Goal: Task Accomplishment & Management: Manage account settings

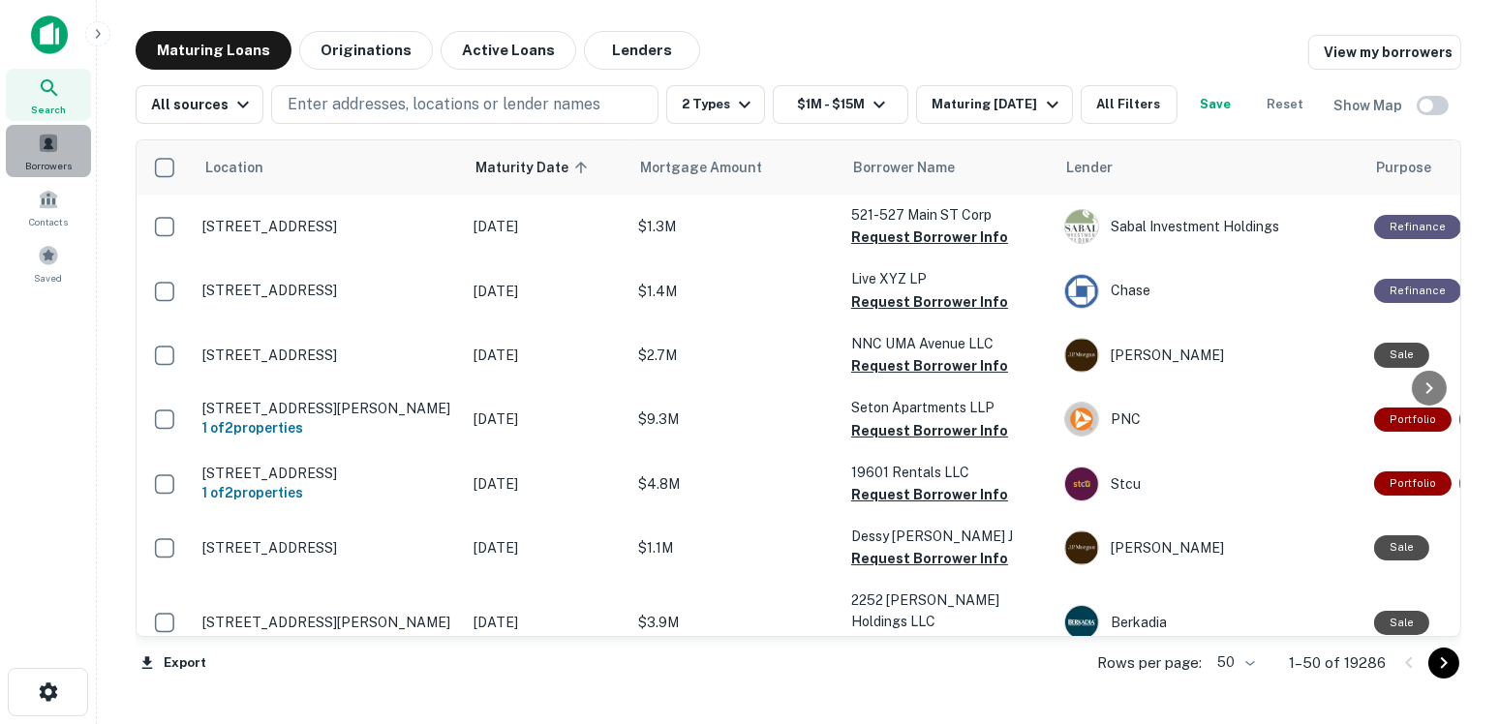
click at [68, 163] on span "Borrowers" at bounding box center [48, 165] width 46 height 15
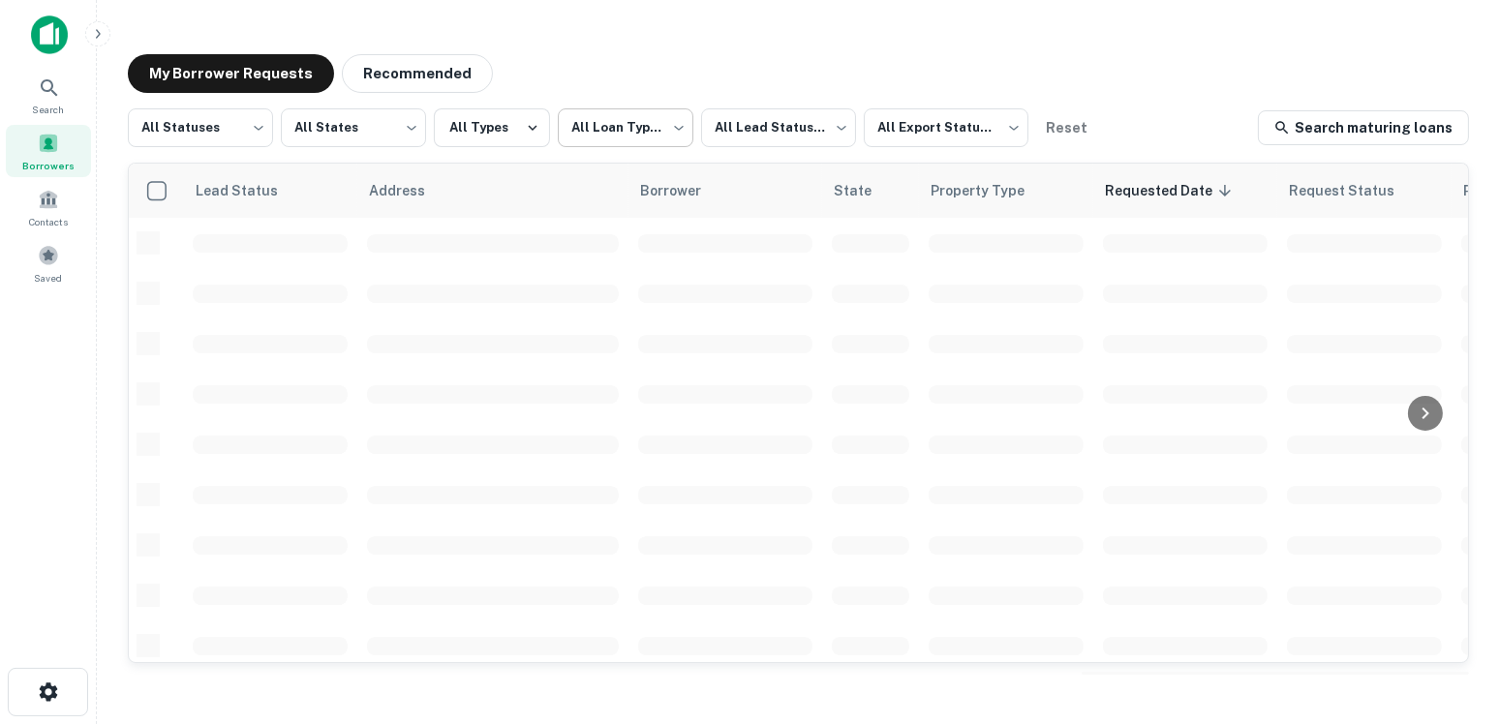
click at [573, 126] on body "**********" at bounding box center [750, 362] width 1500 height 724
click at [573, 126] on div at bounding box center [750, 362] width 1500 height 724
click at [469, 118] on button "All Types" at bounding box center [492, 127] width 116 height 39
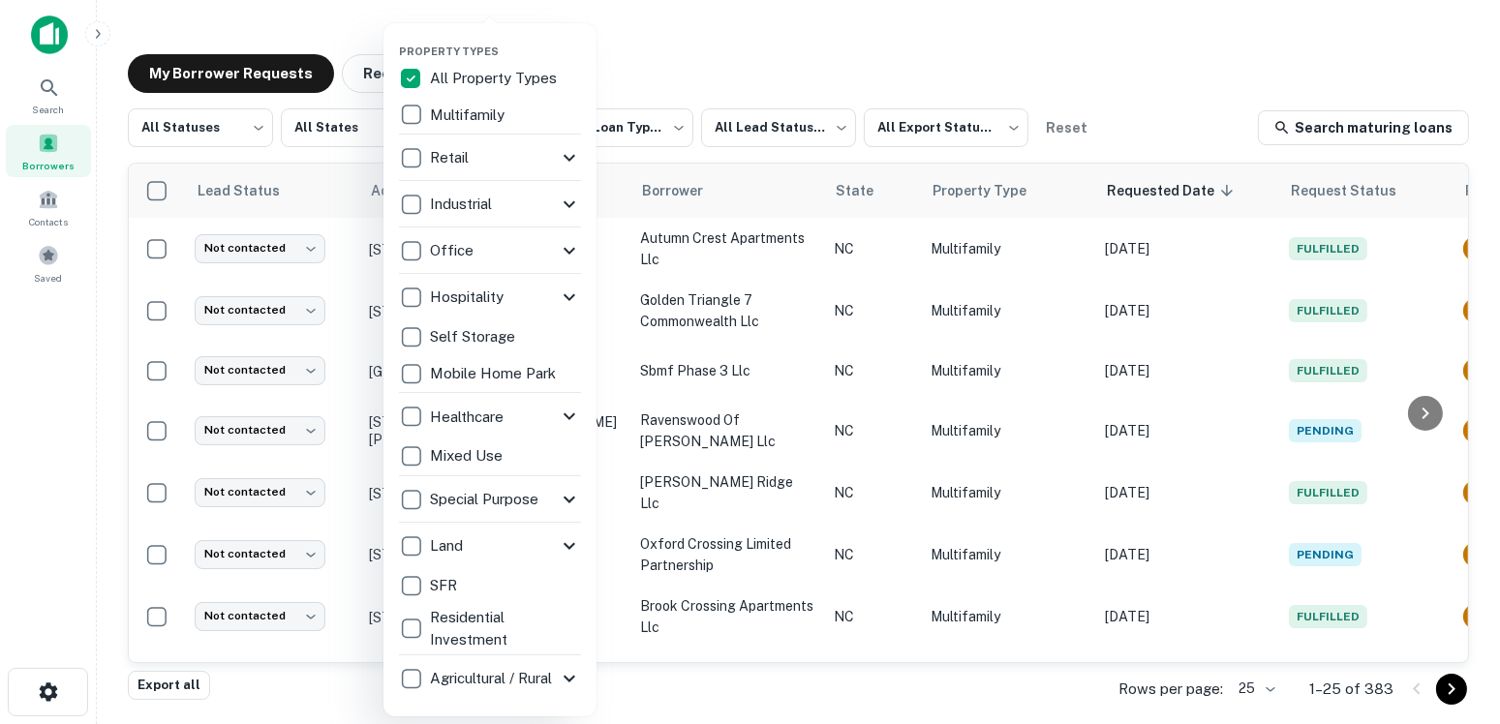
click at [347, 90] on div at bounding box center [750, 362] width 1500 height 724
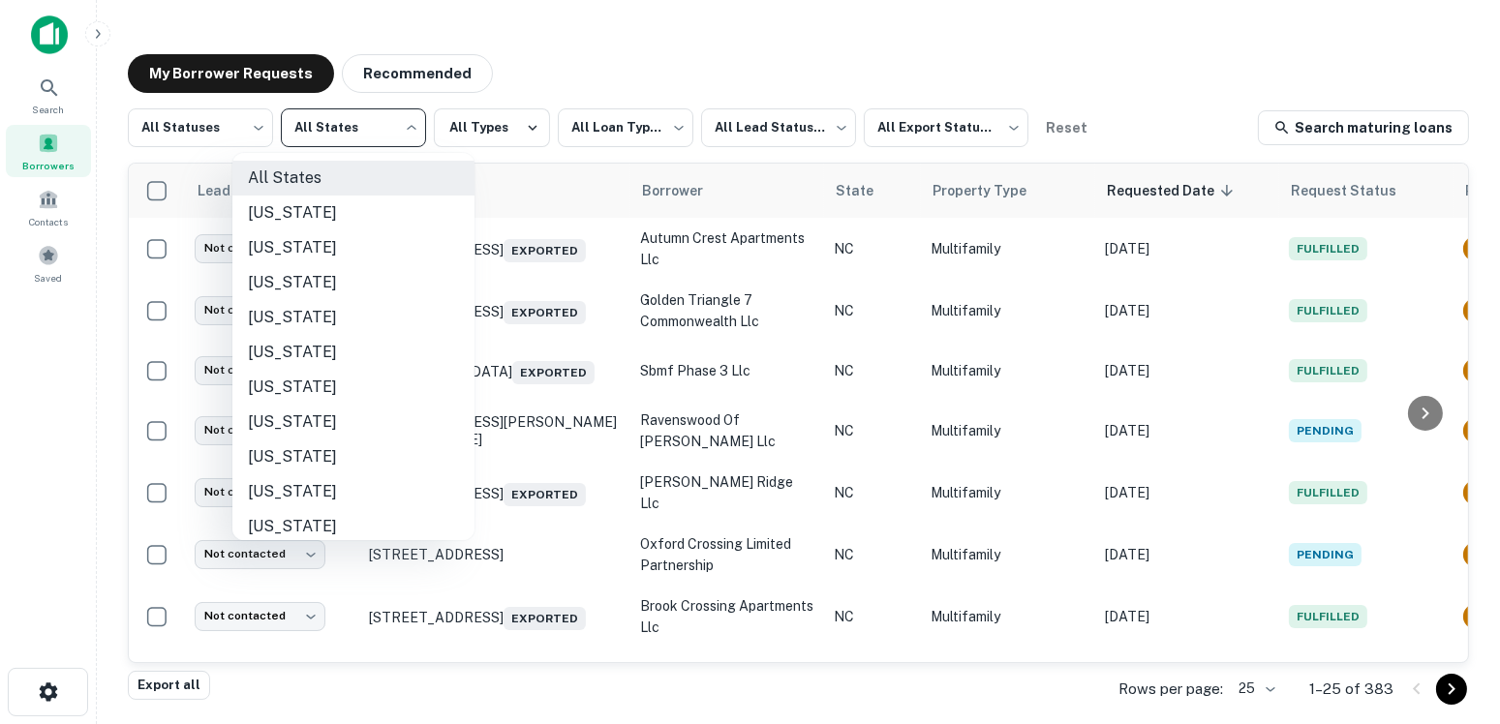
click at [339, 104] on body "**********" at bounding box center [750, 362] width 1500 height 724
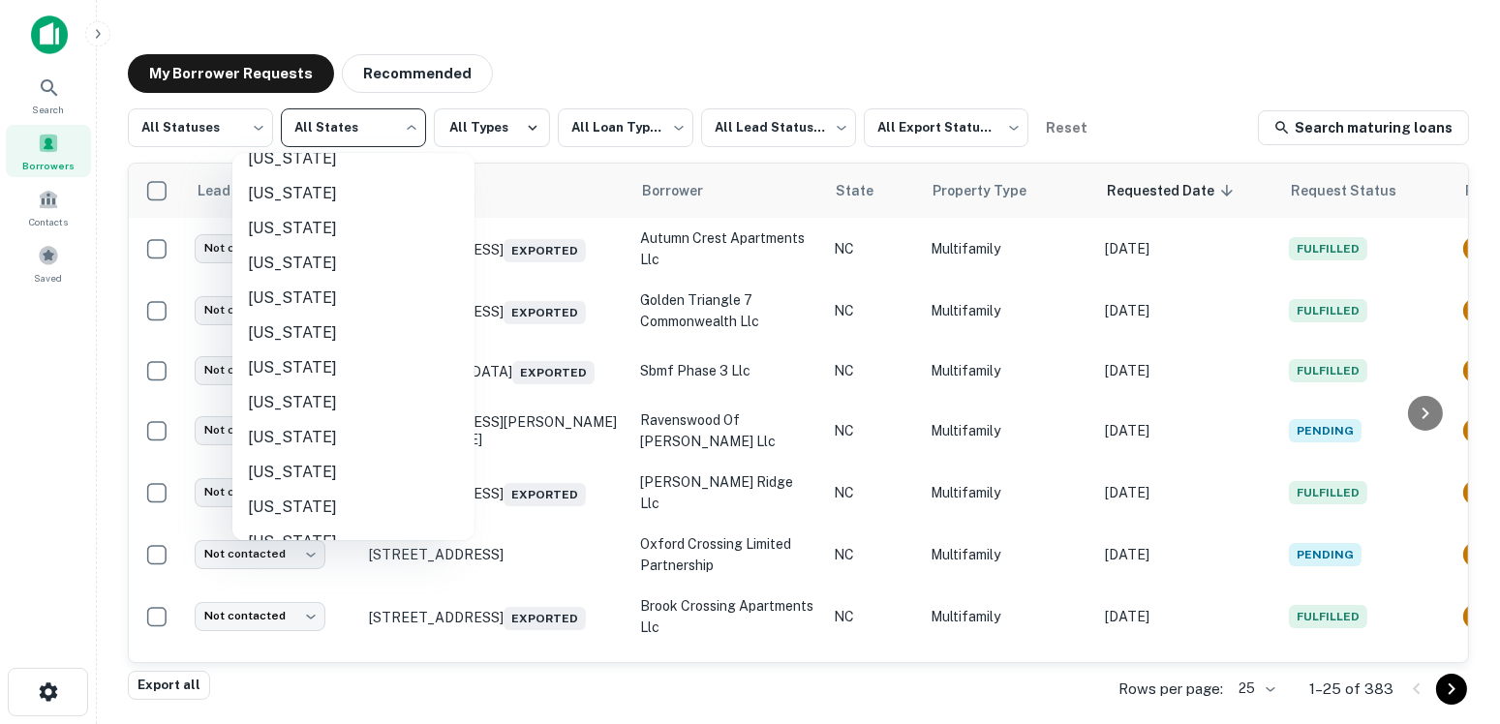
scroll to position [961, 0]
click at [347, 369] on li "North Carolina" at bounding box center [353, 367] width 242 height 35
type input "**"
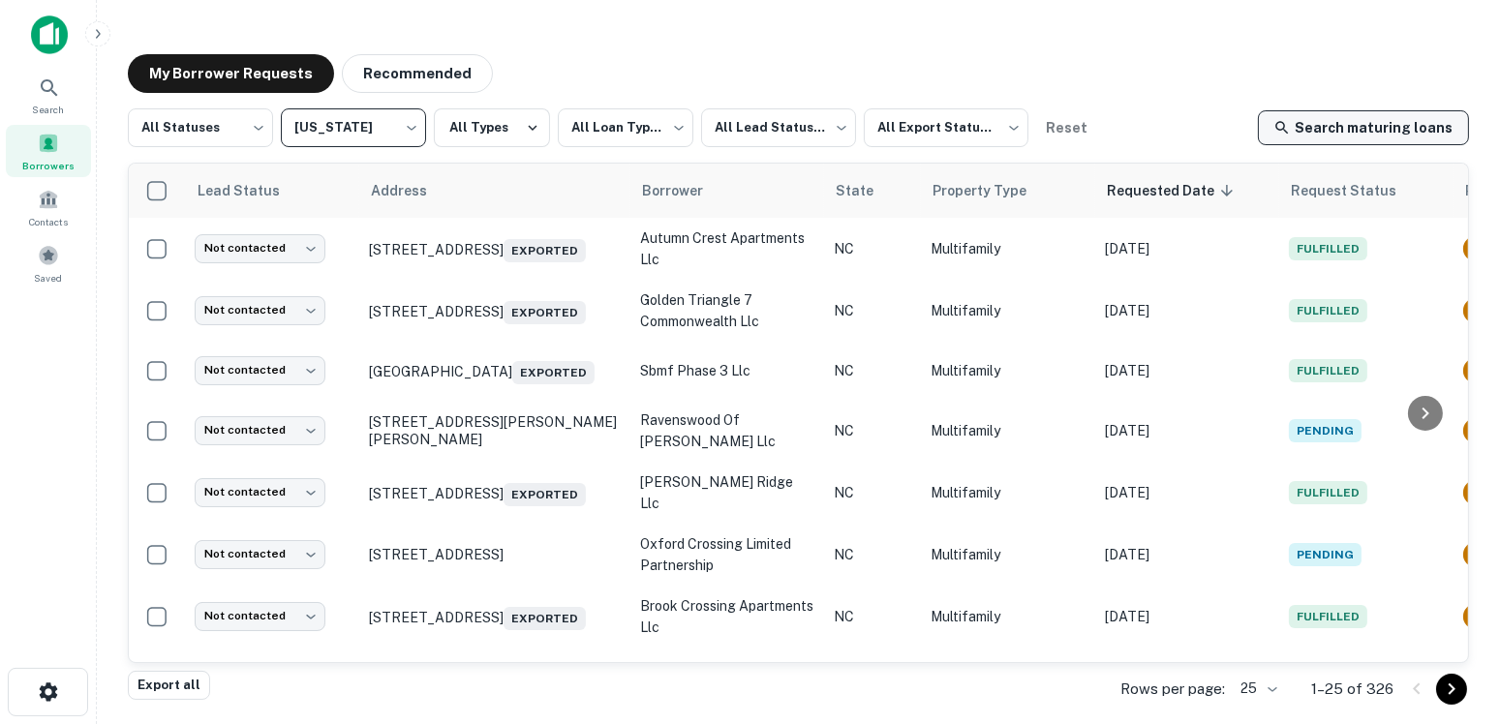
click at [1385, 140] on link "Search maturing loans" at bounding box center [1363, 127] width 211 height 35
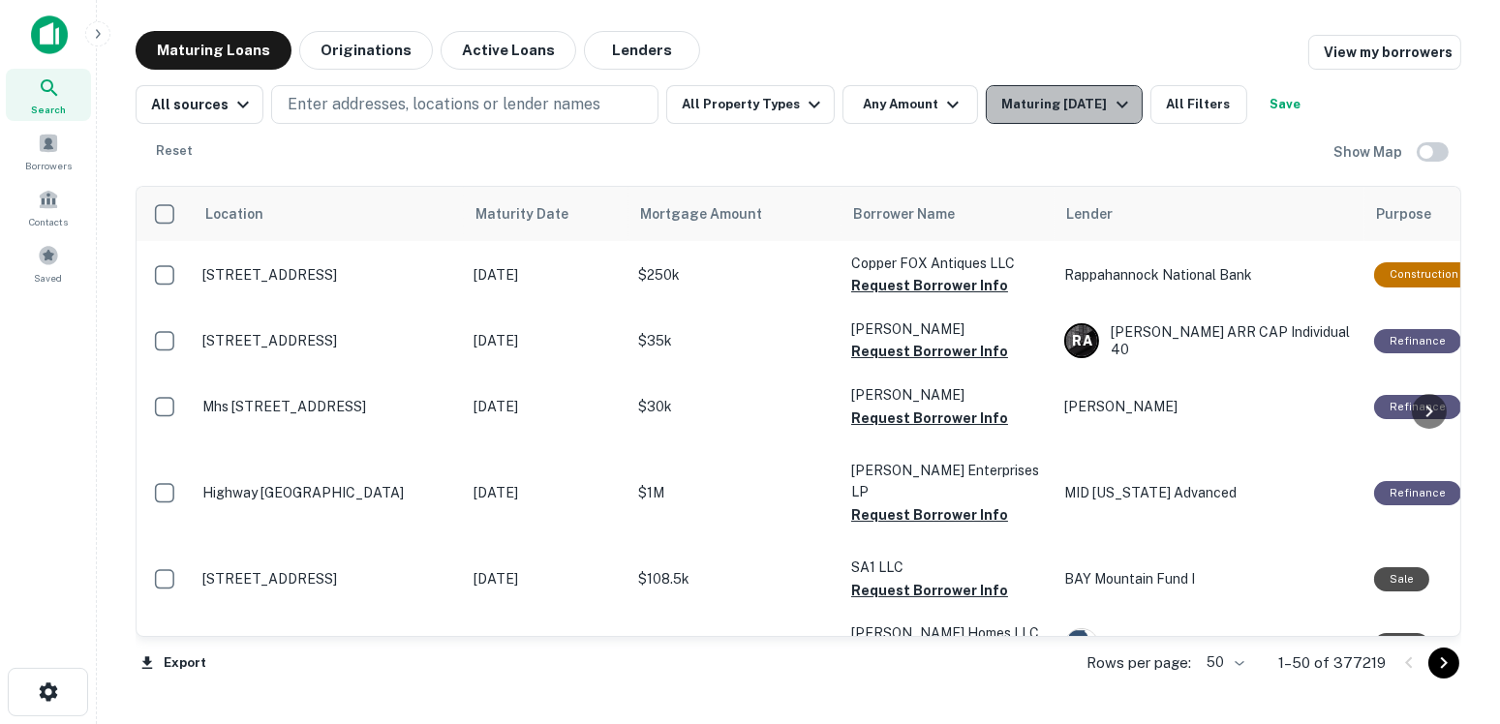
click at [1037, 104] on div "Maturing [DATE]" at bounding box center [1067, 104] width 132 height 23
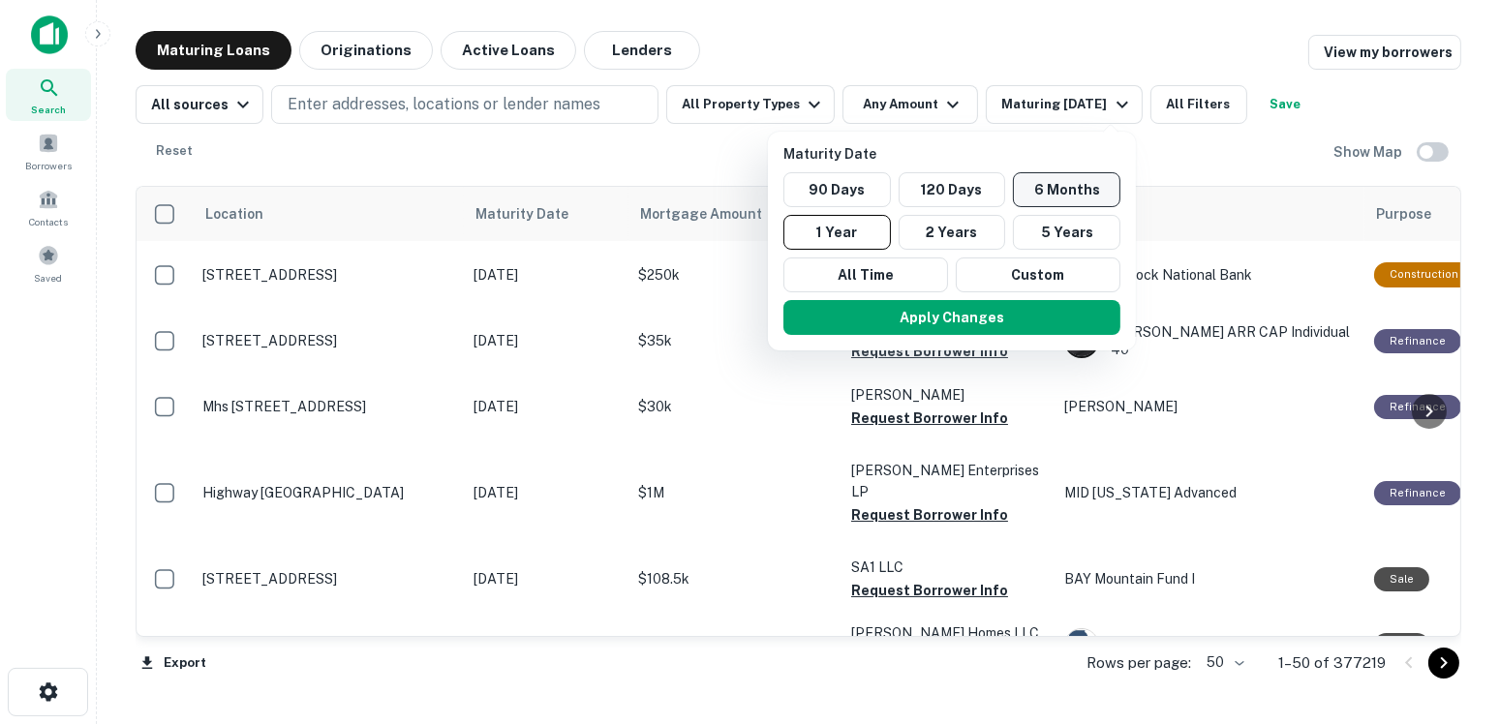
click at [1029, 182] on button "6 Months" at bounding box center [1066, 189] width 107 height 35
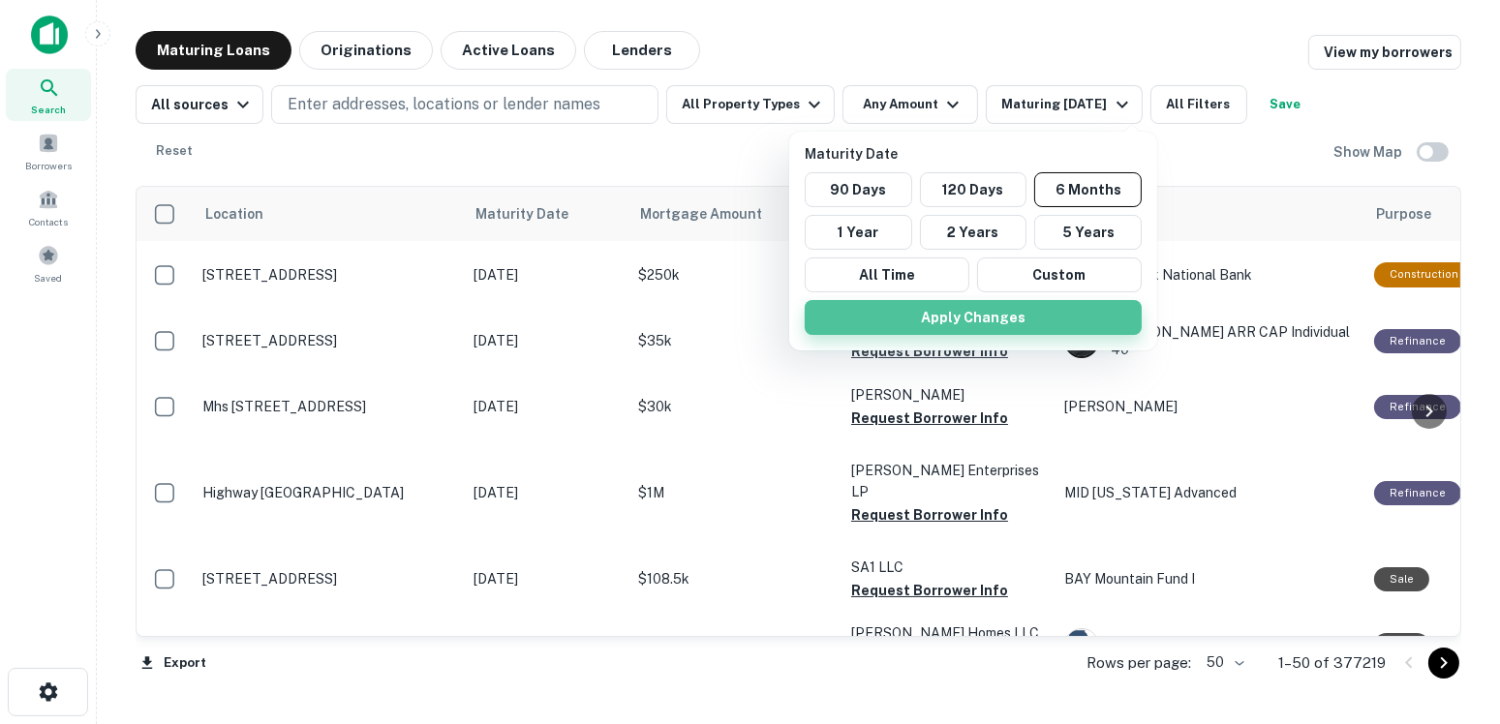
click at [993, 322] on button "Apply Changes" at bounding box center [973, 317] width 337 height 35
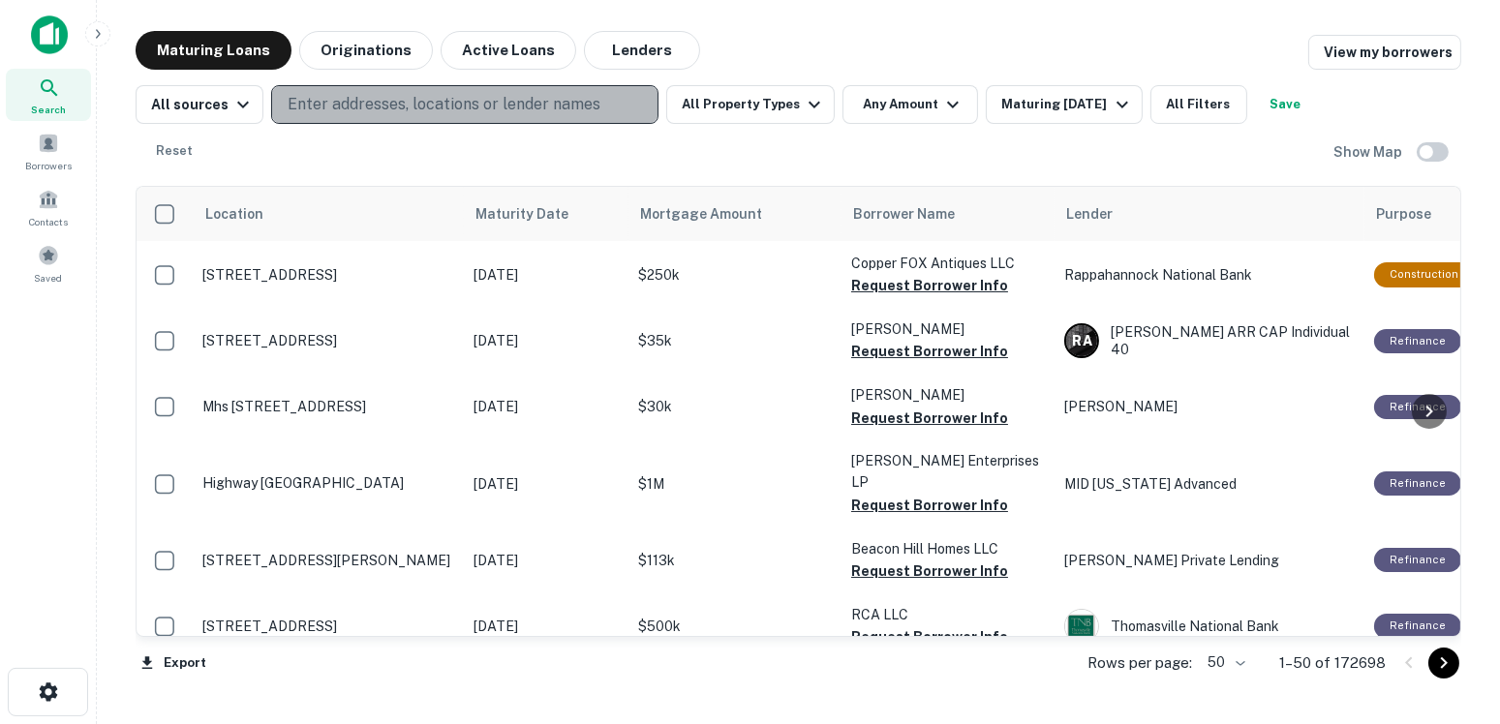
click at [593, 103] on button "Enter addresses, locations or lender names" at bounding box center [464, 104] width 387 height 39
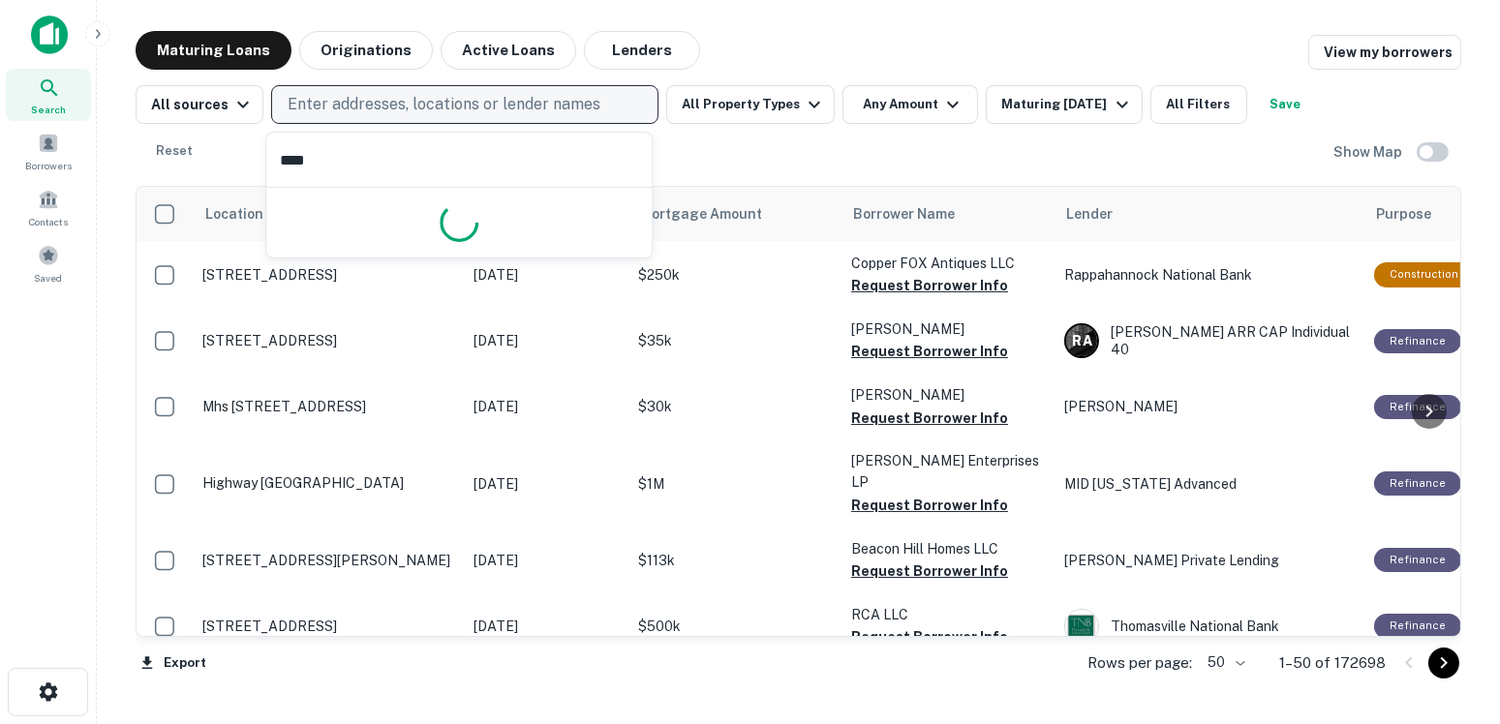
type input "*****"
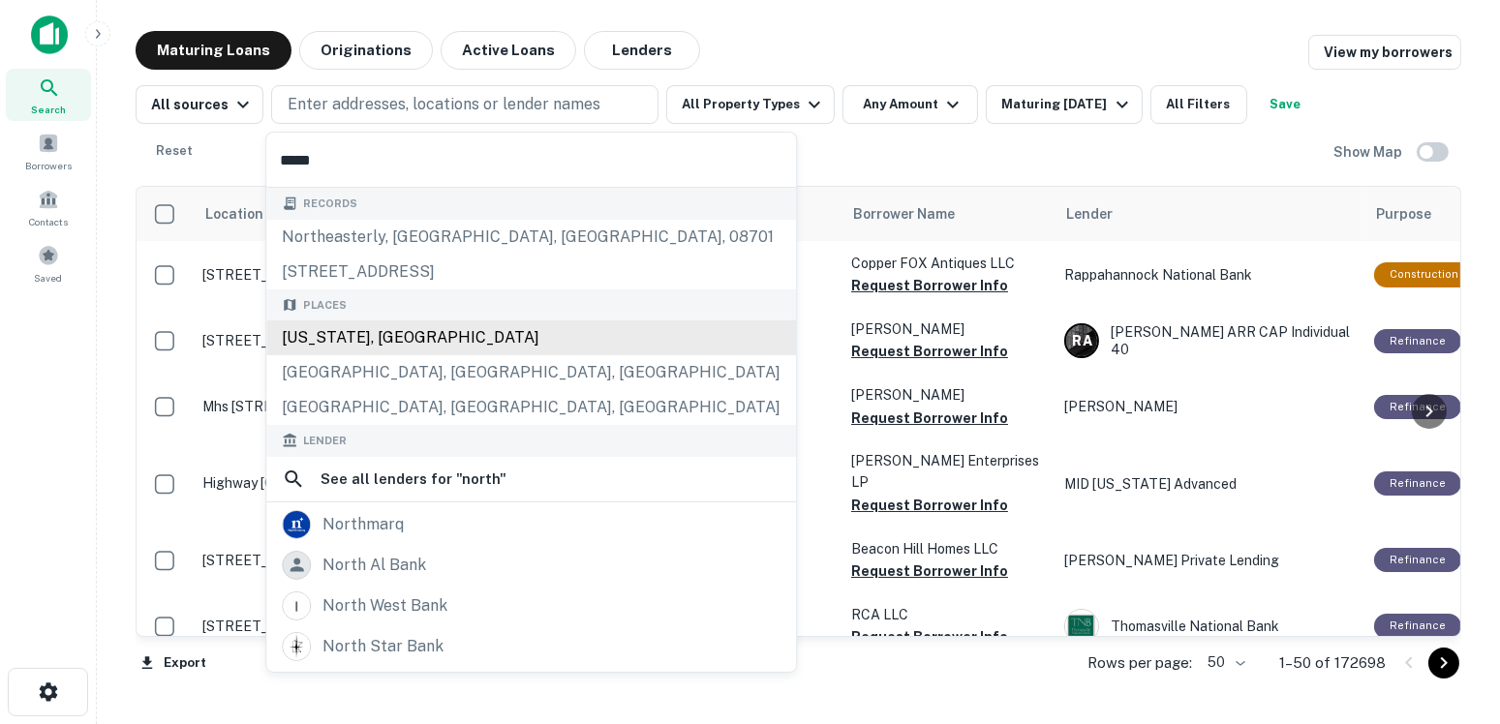
click at [416, 340] on div "[US_STATE], [GEOGRAPHIC_DATA]" at bounding box center [531, 337] width 530 height 35
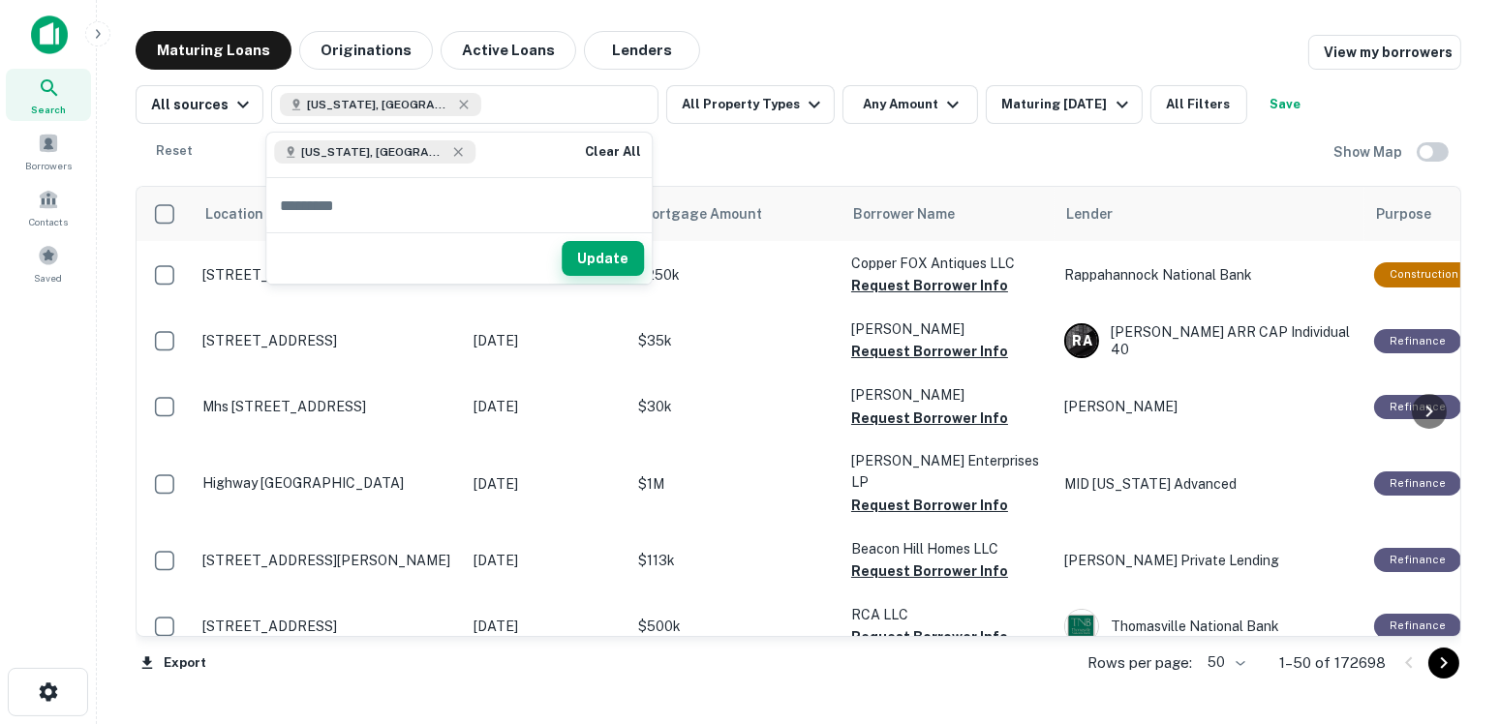
click at [637, 251] on button "Update" at bounding box center [603, 258] width 82 height 35
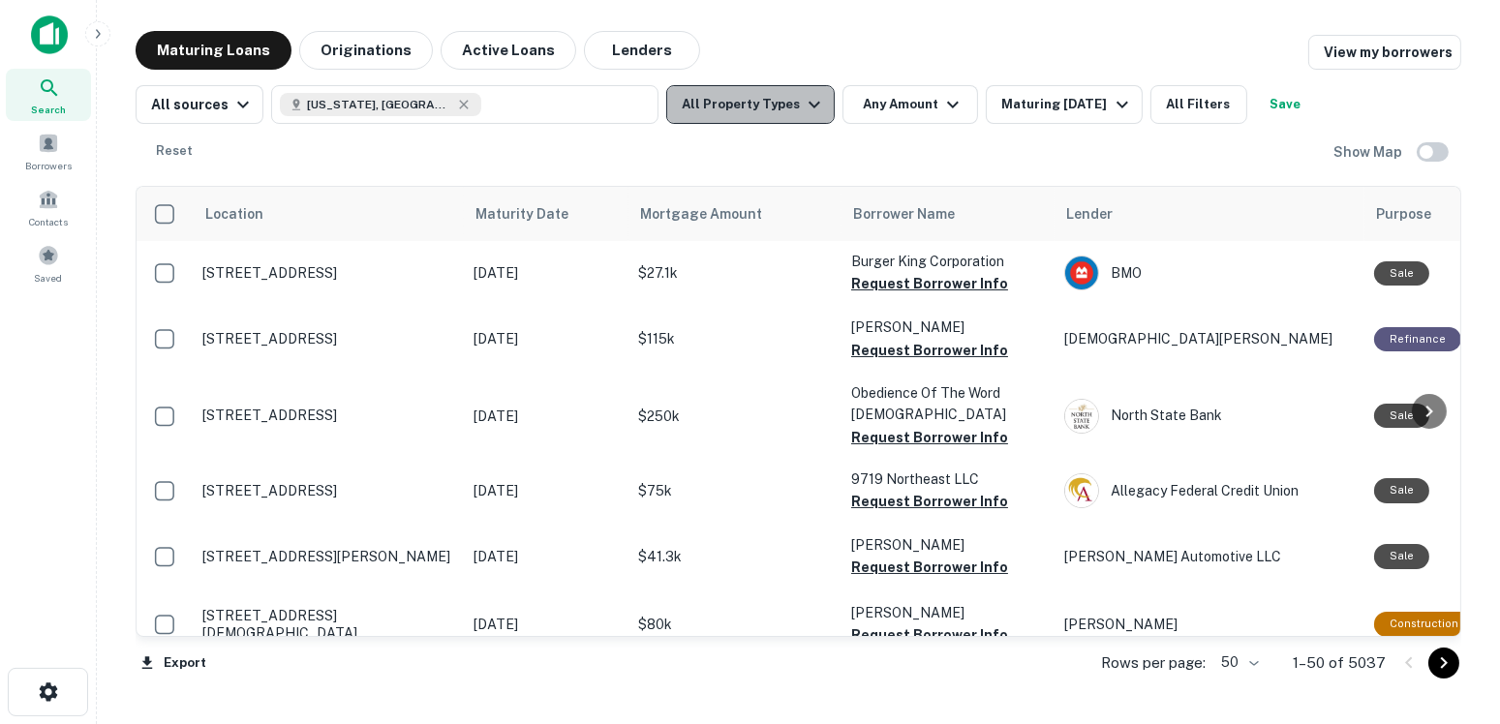
click at [778, 121] on button "All Property Types" at bounding box center [750, 104] width 168 height 39
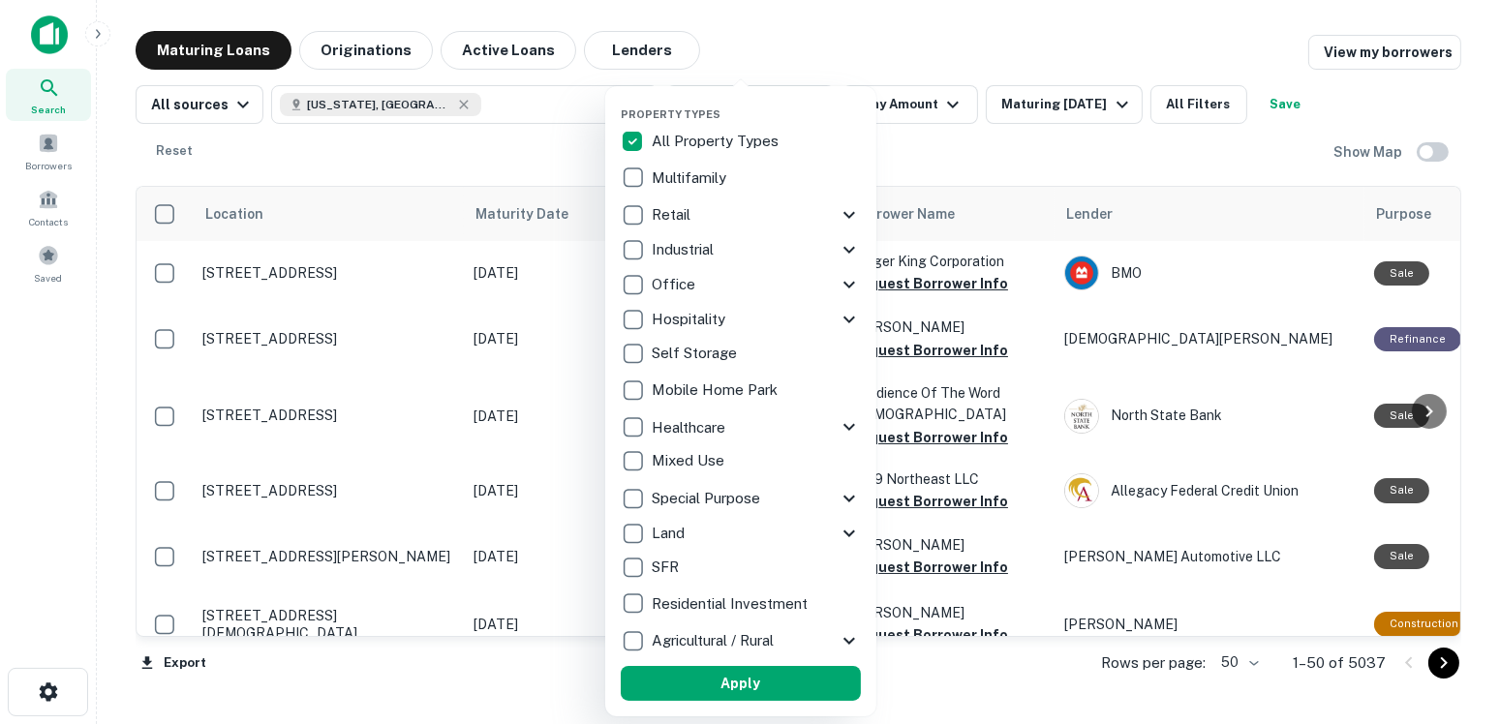
click at [700, 177] on p "Multifamily" at bounding box center [691, 178] width 78 height 23
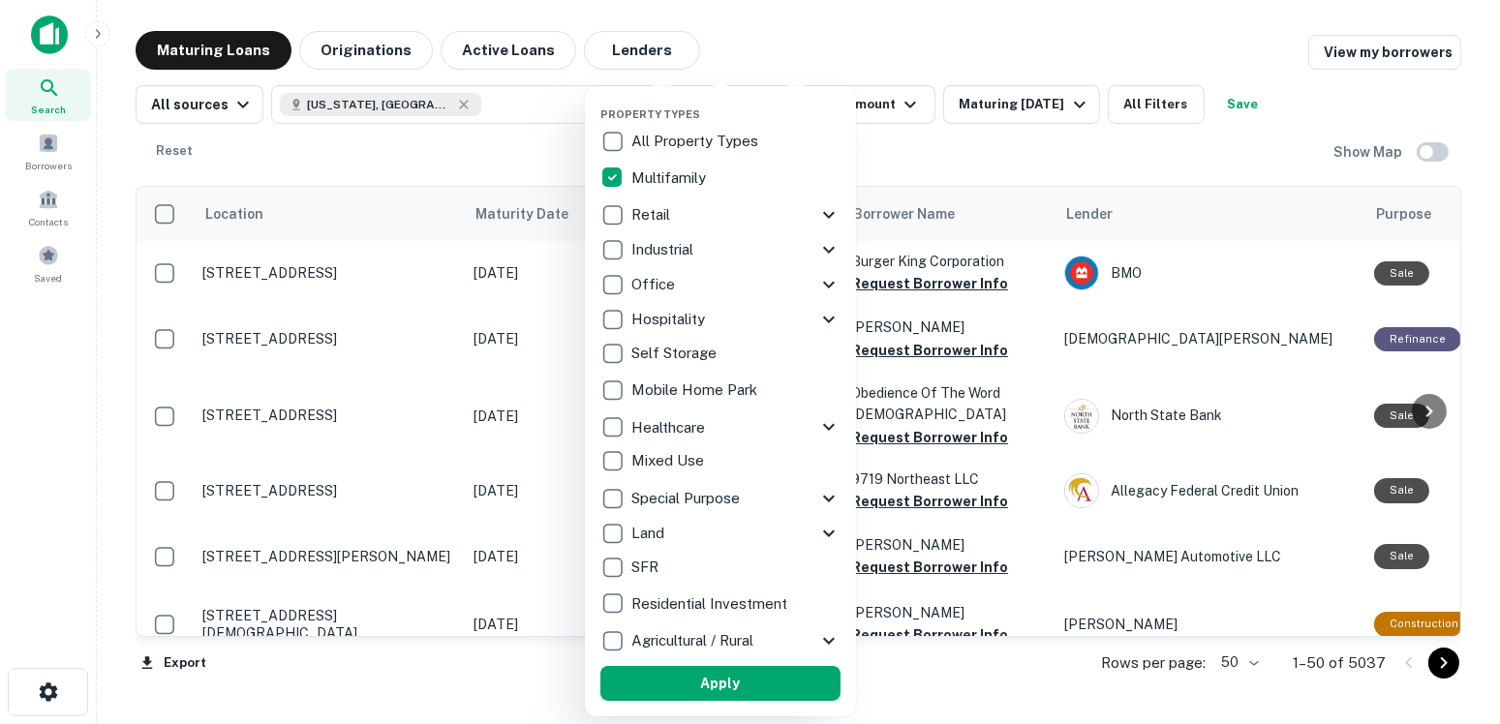
click at [767, 685] on button "Apply" at bounding box center [720, 683] width 240 height 35
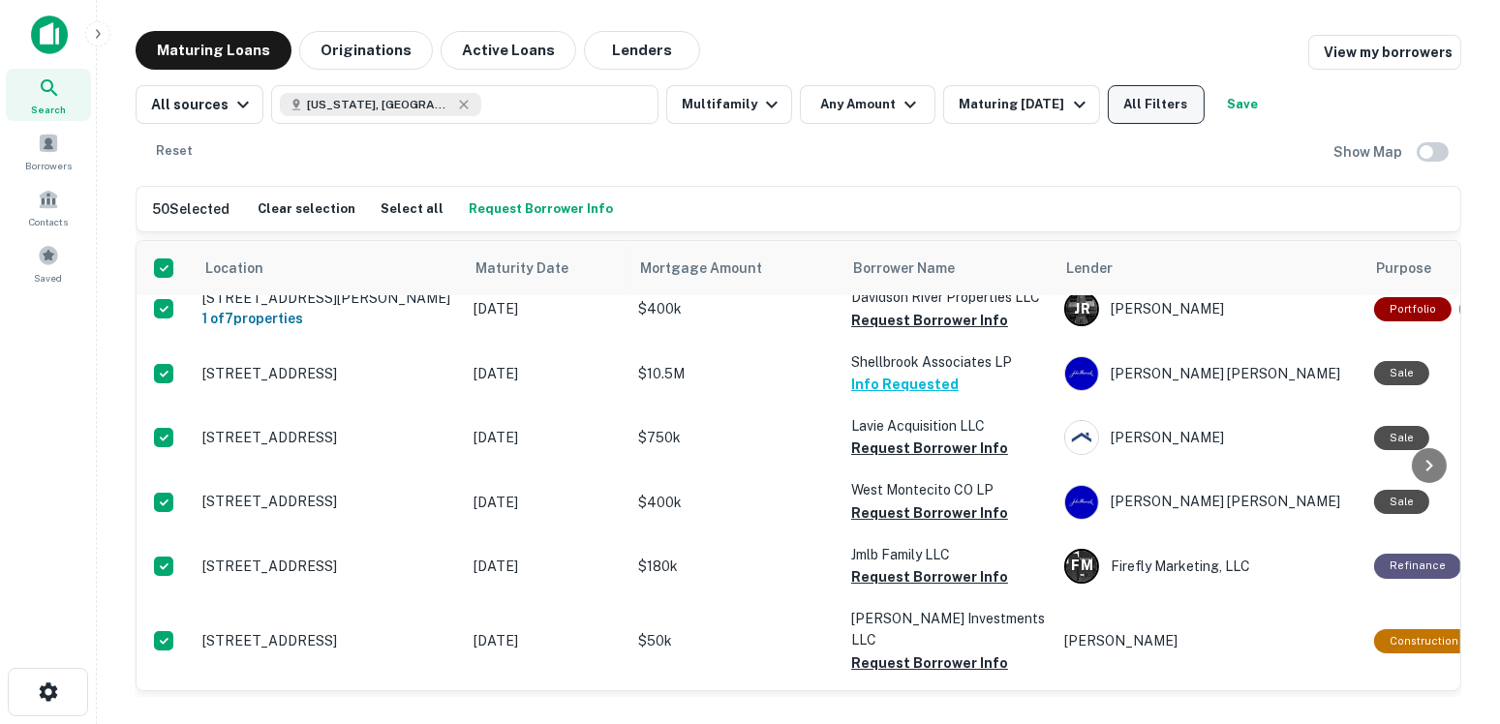
scroll to position [581, 0]
click at [40, 139] on span at bounding box center [48, 143] width 21 height 21
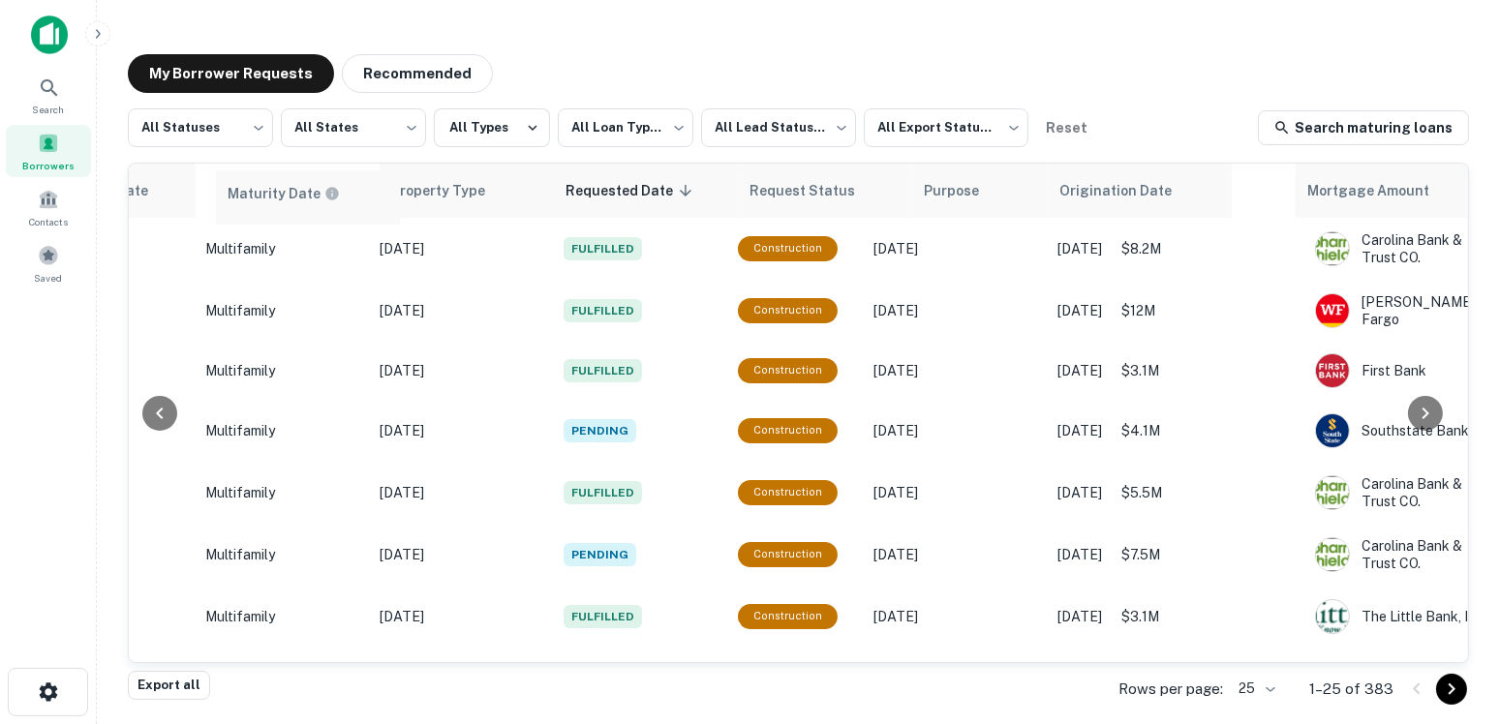
scroll to position [0, 722]
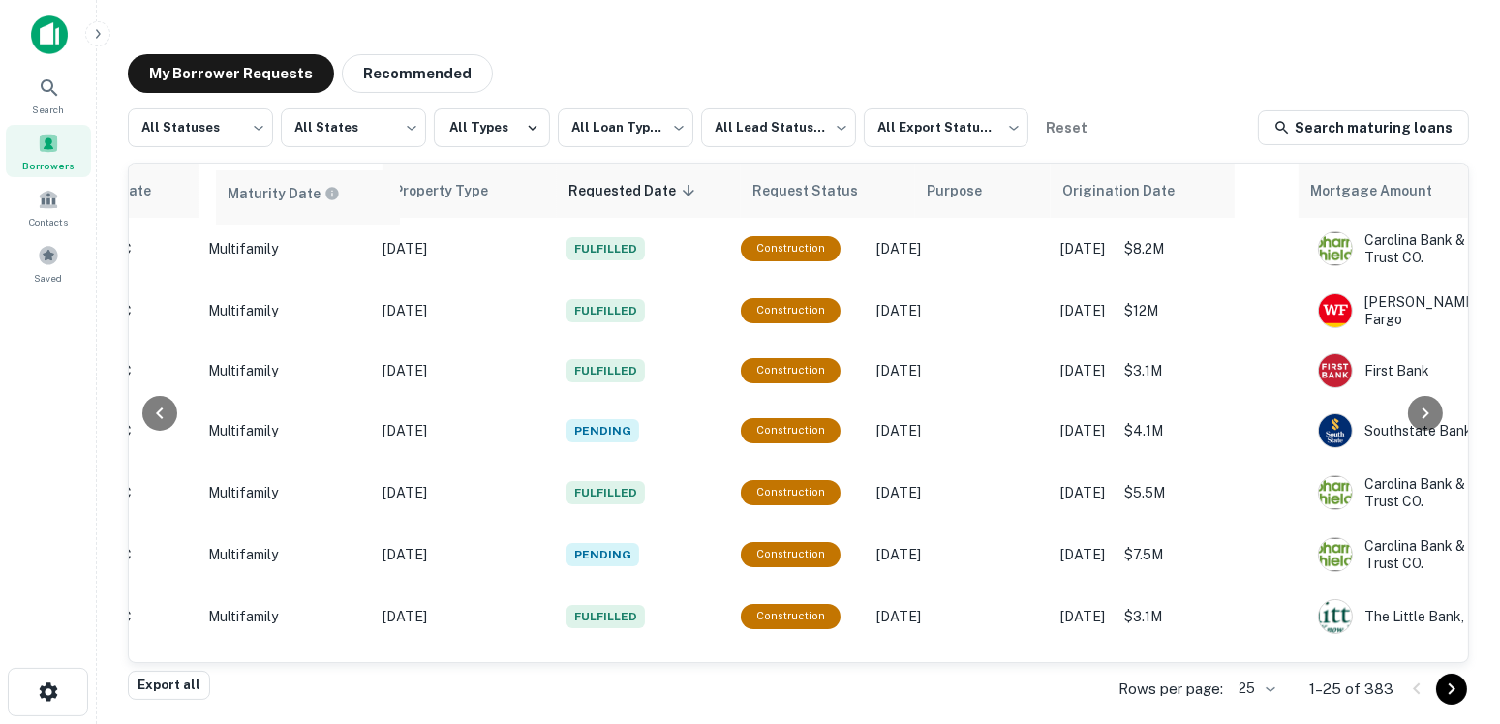
drag, startPoint x: 999, startPoint y: 193, endPoint x: 236, endPoint y: 200, distance: 763.0
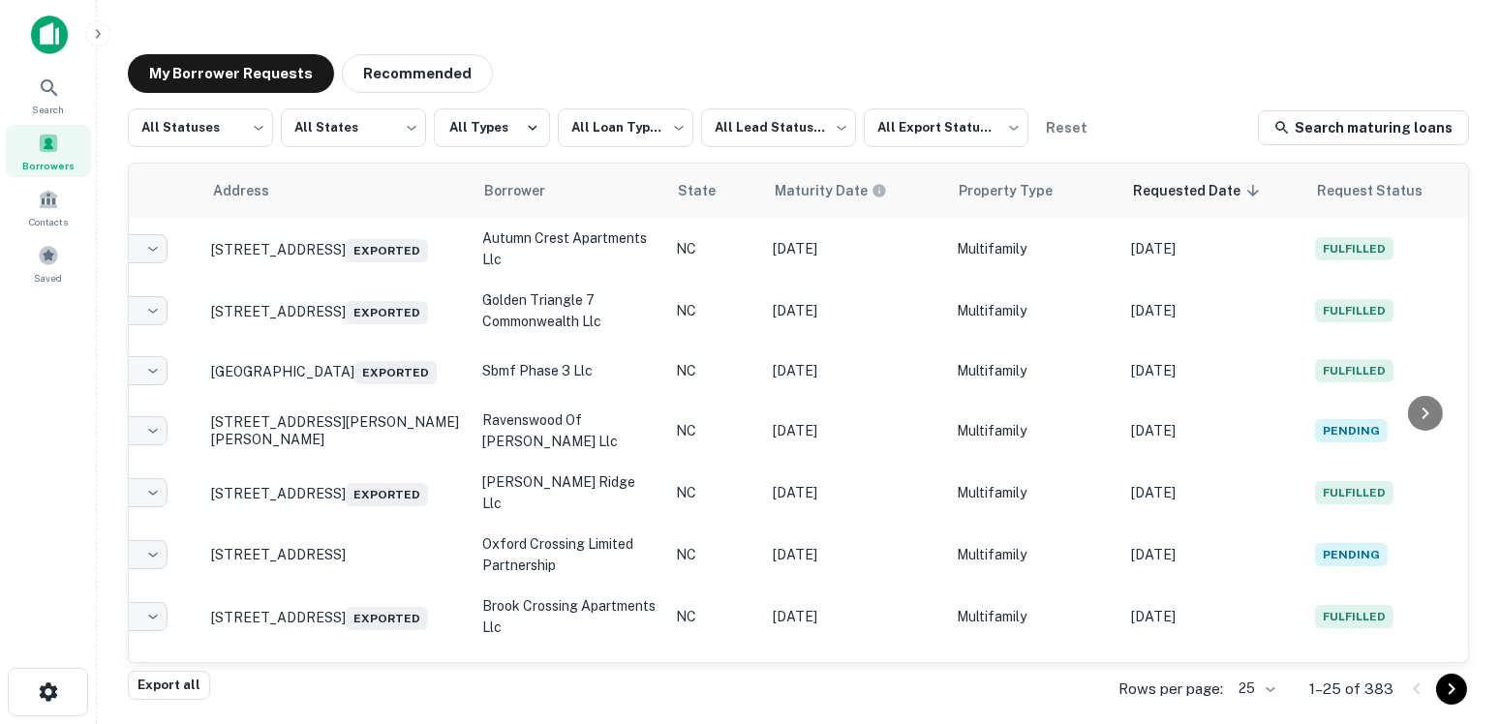
scroll to position [0, 0]
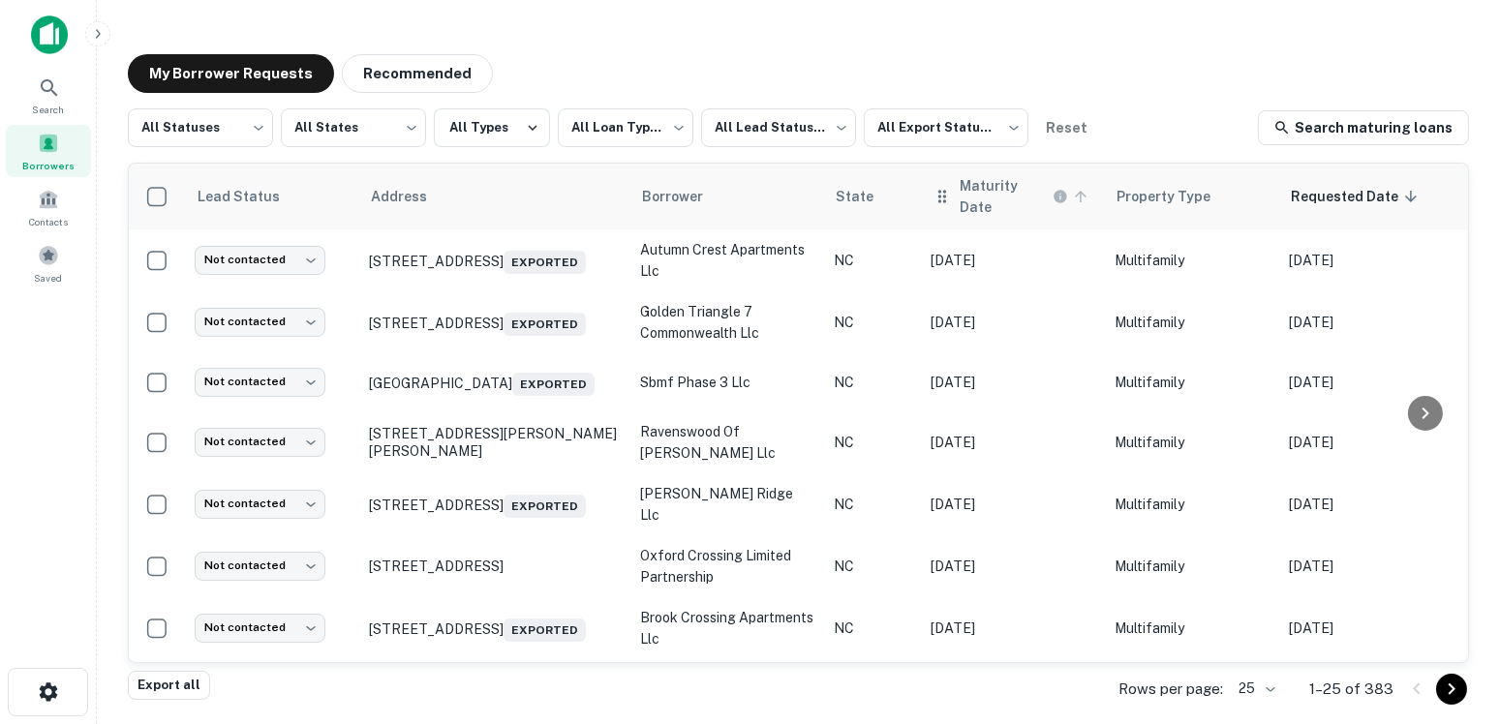
click at [1061, 195] on icon "Maturity dates displayed may be estimated. Please contact the lender for the mo…" at bounding box center [1059, 196] width 13 height 13
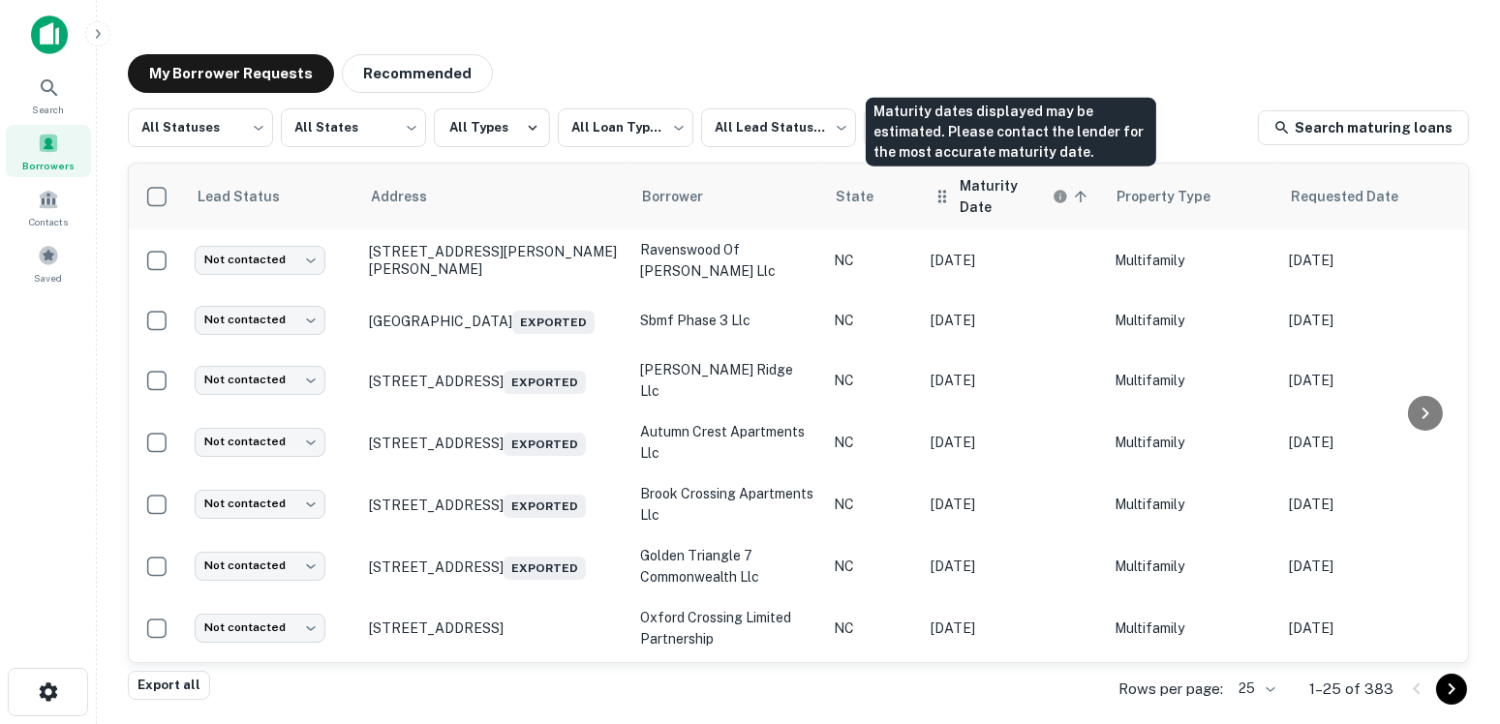
click at [1061, 195] on icon "Maturity dates displayed may be estimated. Please contact the lender for the mo…" at bounding box center [1059, 196] width 13 height 13
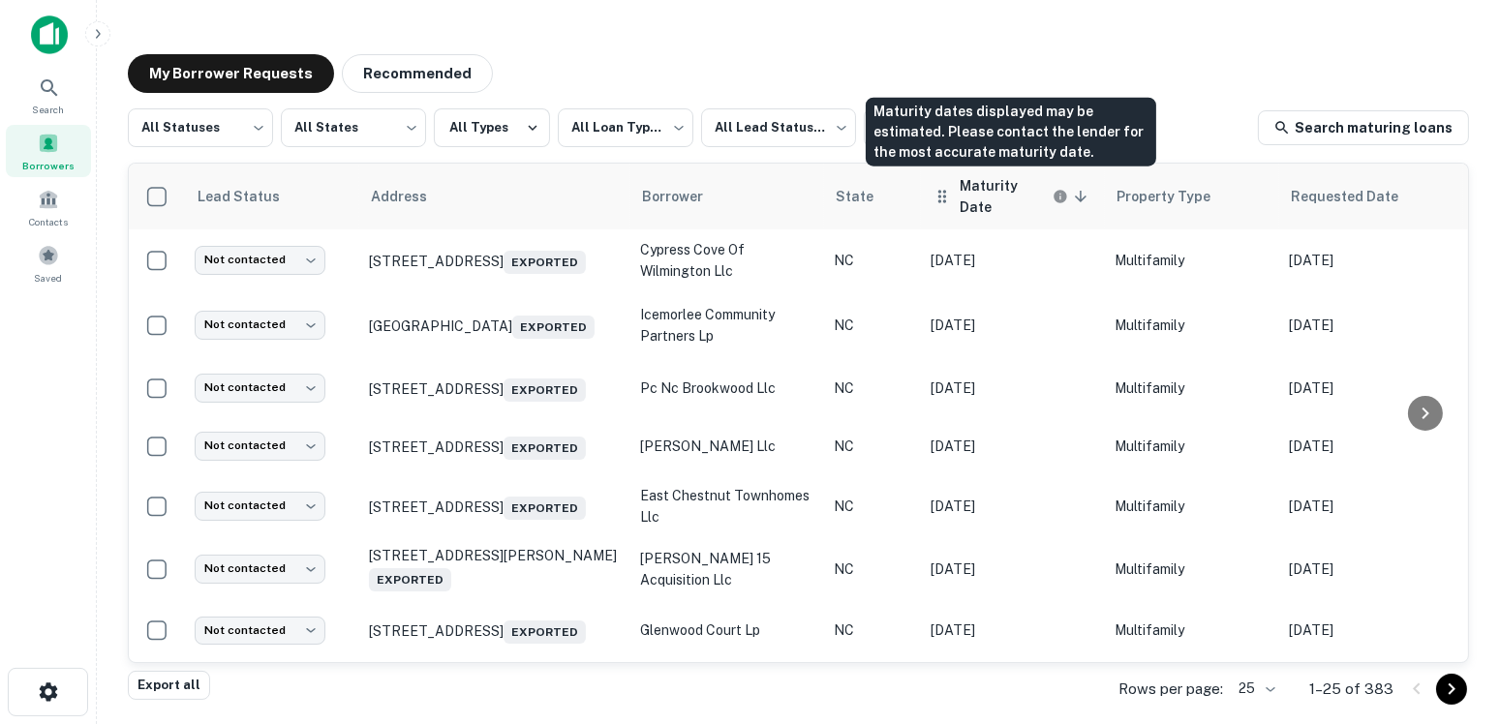
click at [1061, 195] on icon "Maturity dates displayed may be estimated. Please contact the lender for the mo…" at bounding box center [1059, 196] width 13 height 13
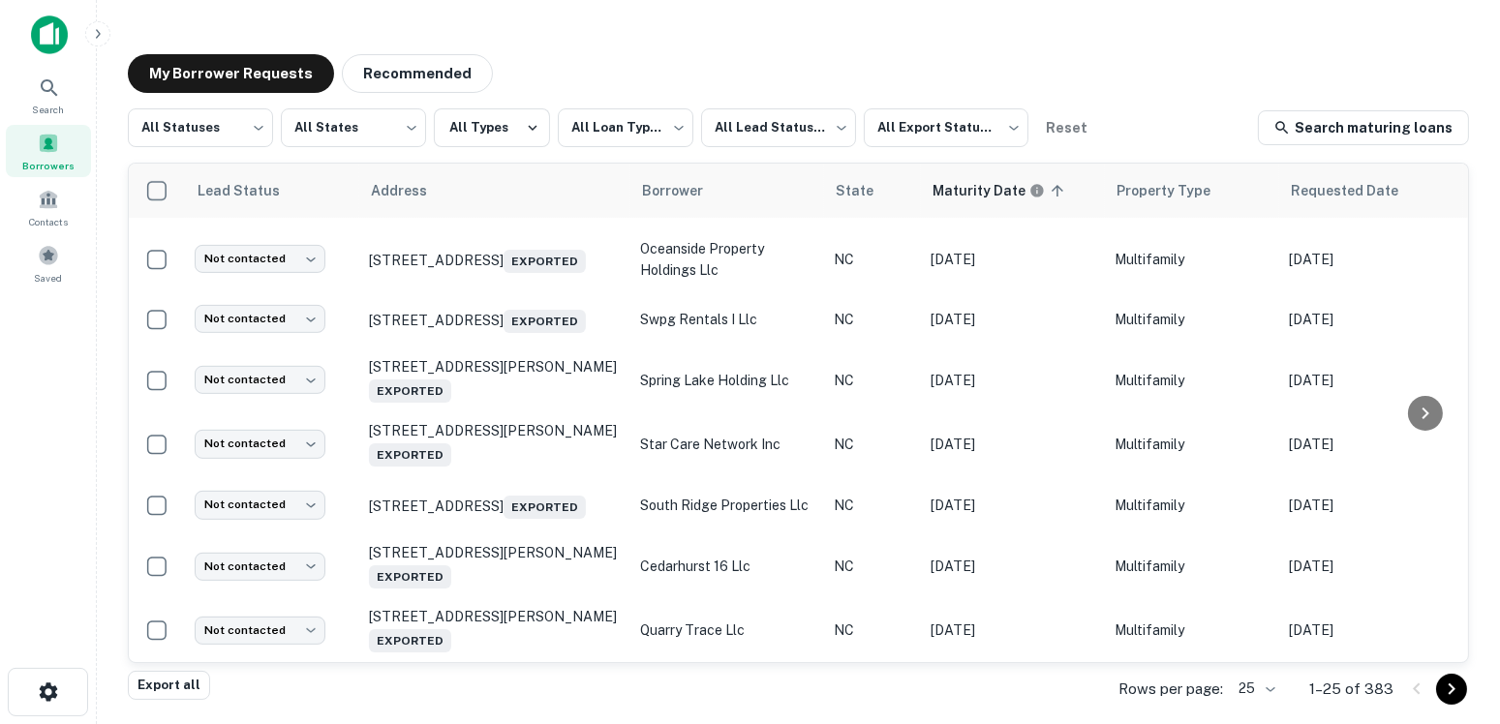
scroll to position [1192, 0]
click at [1443, 686] on icon "Go to next page" at bounding box center [1451, 689] width 23 height 23
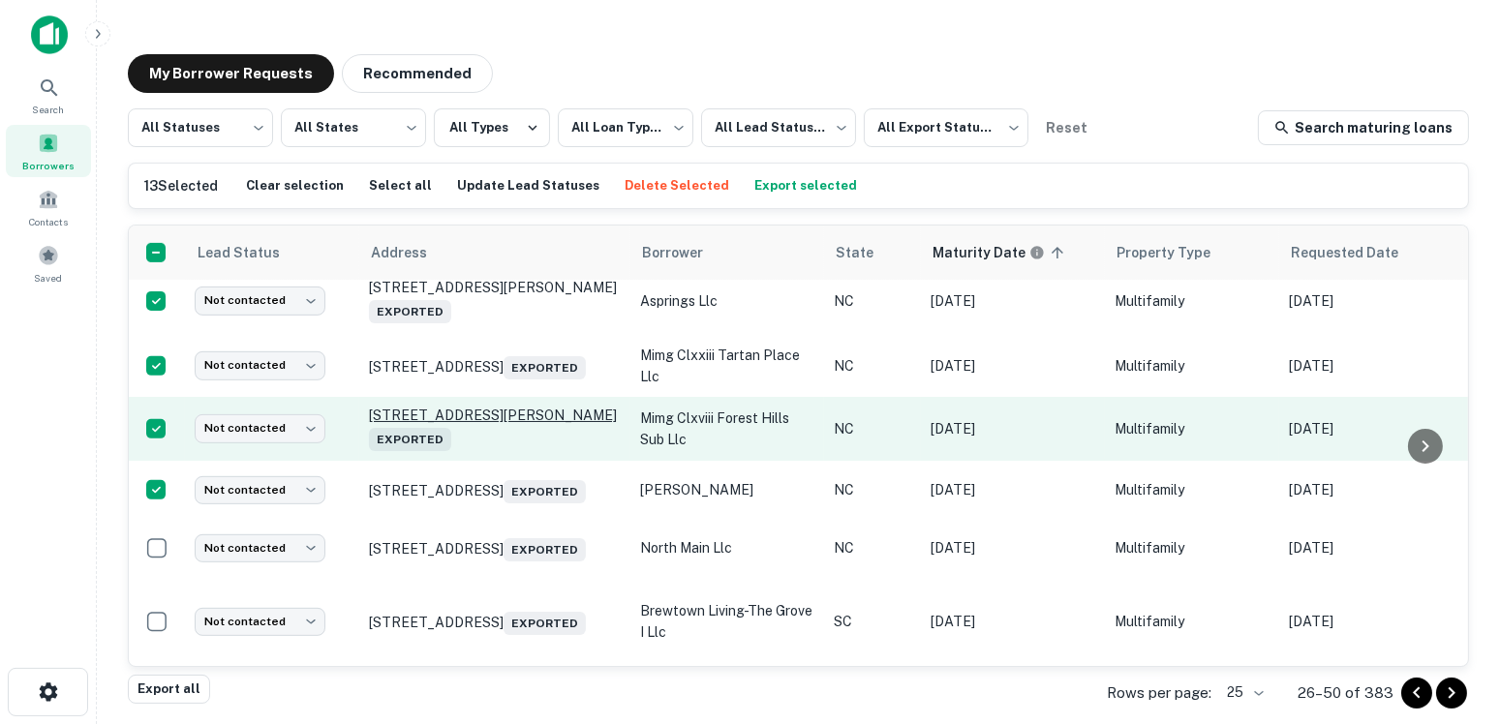
scroll to position [1265, 0]
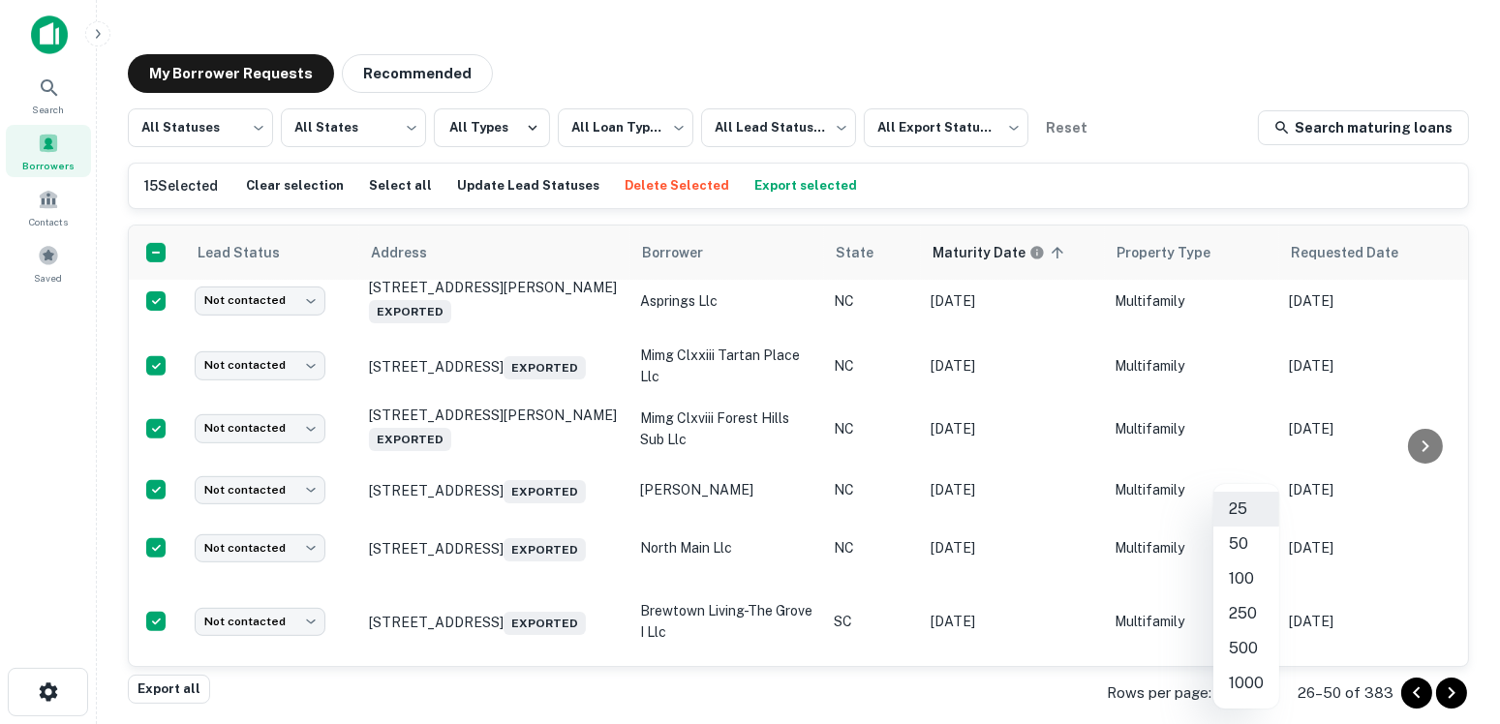
click at [1254, 697] on body "**********" at bounding box center [750, 362] width 1500 height 724
click at [1238, 614] on li "250" at bounding box center [1246, 613] width 66 height 35
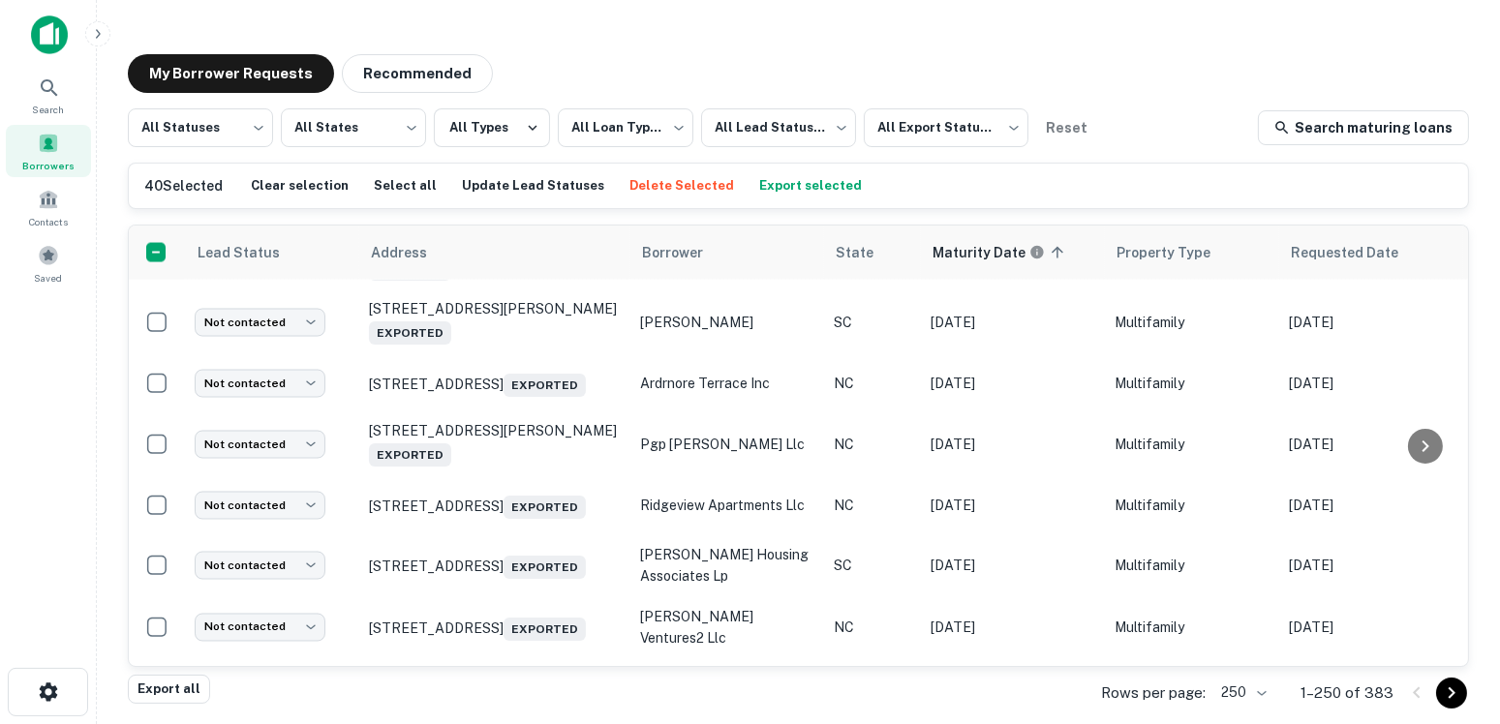
scroll to position [4865, 0]
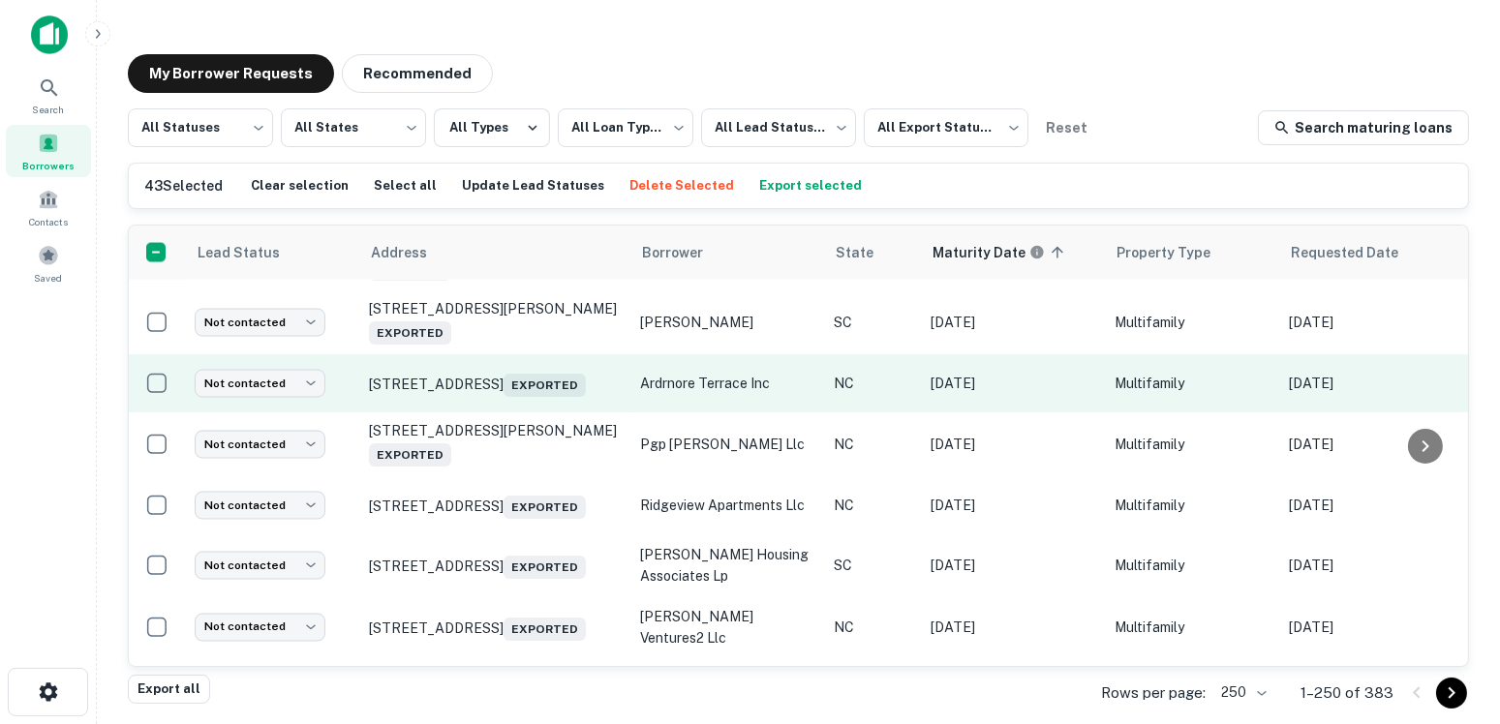
click at [174, 412] on td at bounding box center [157, 383] width 56 height 58
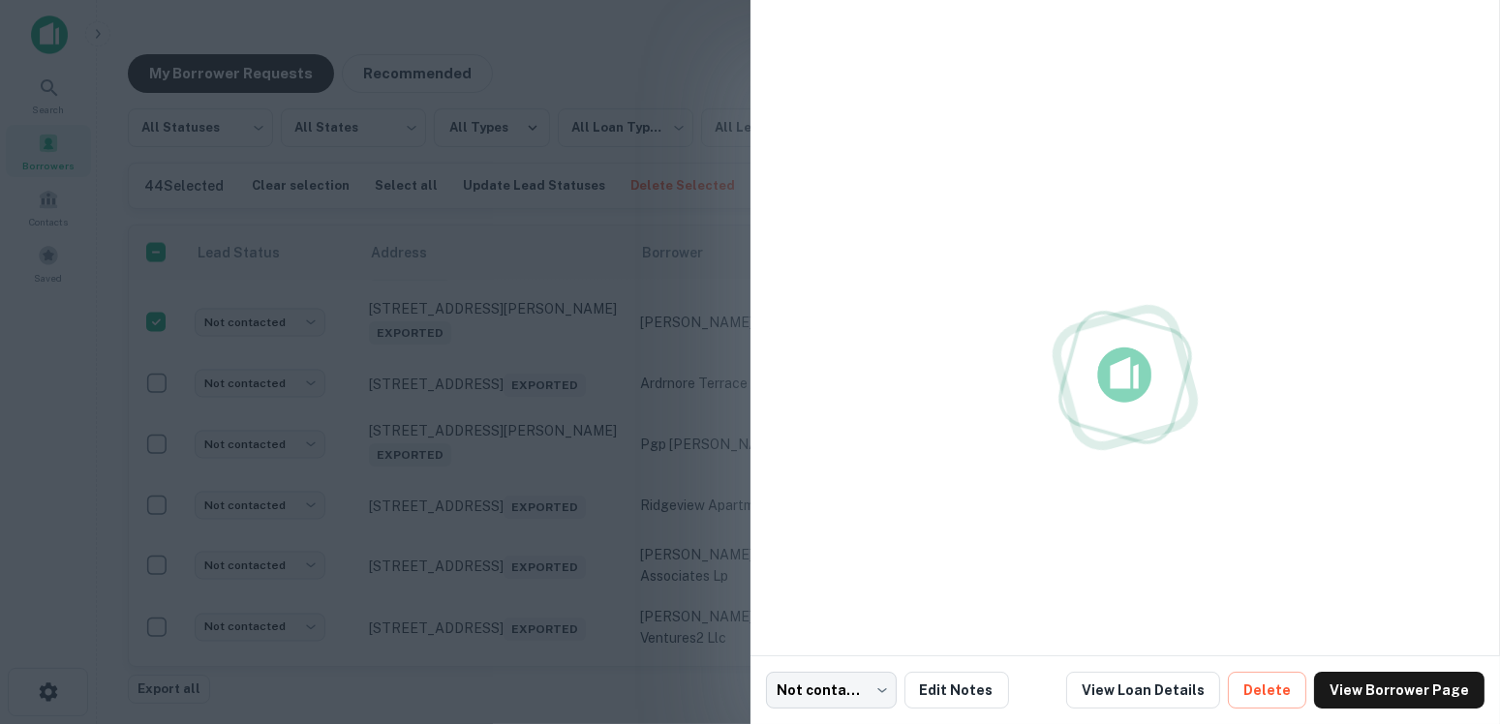
scroll to position [0, 0]
click at [429, 509] on div at bounding box center [750, 362] width 1500 height 724
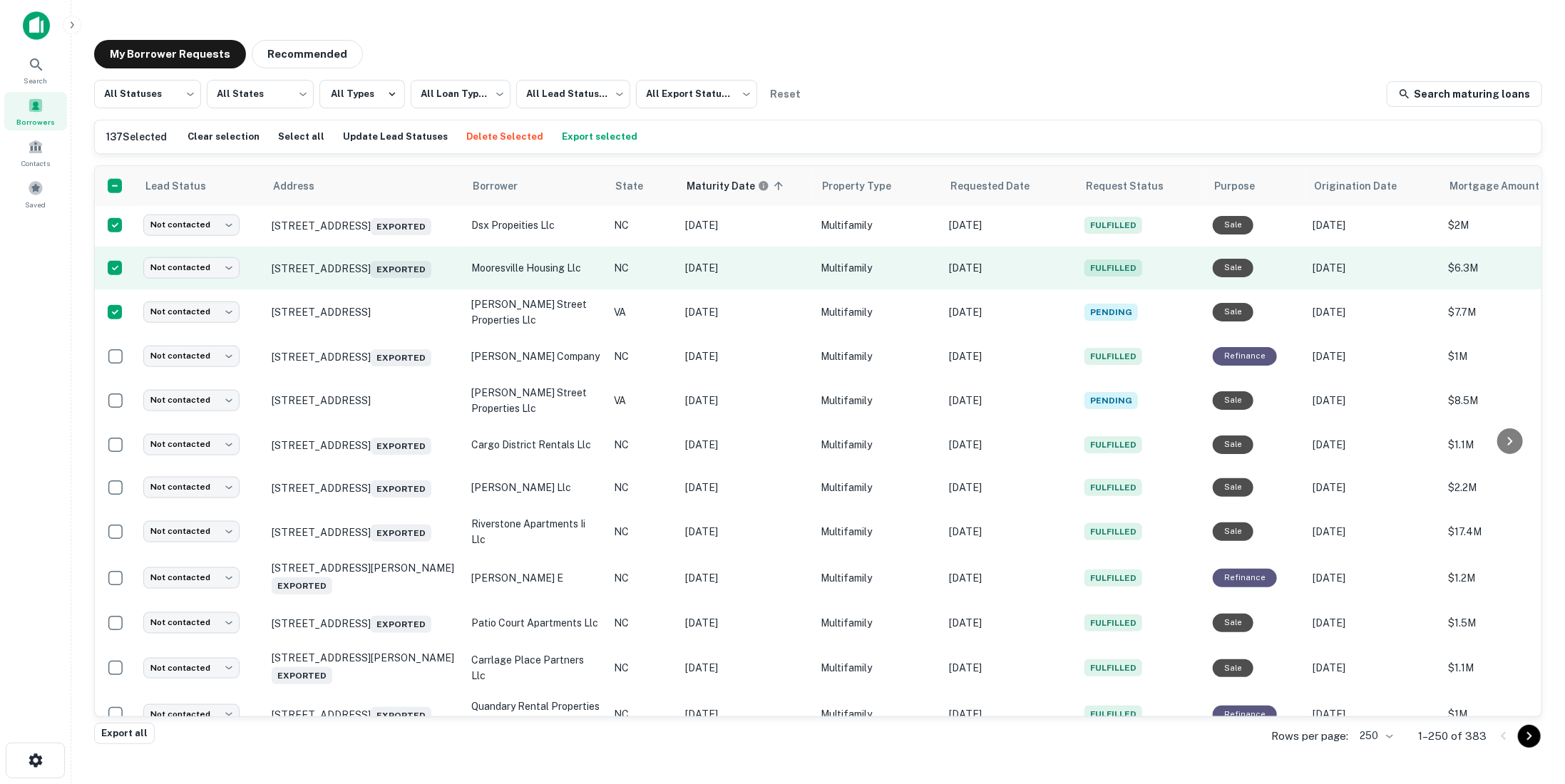
scroll to position [8463, 0]
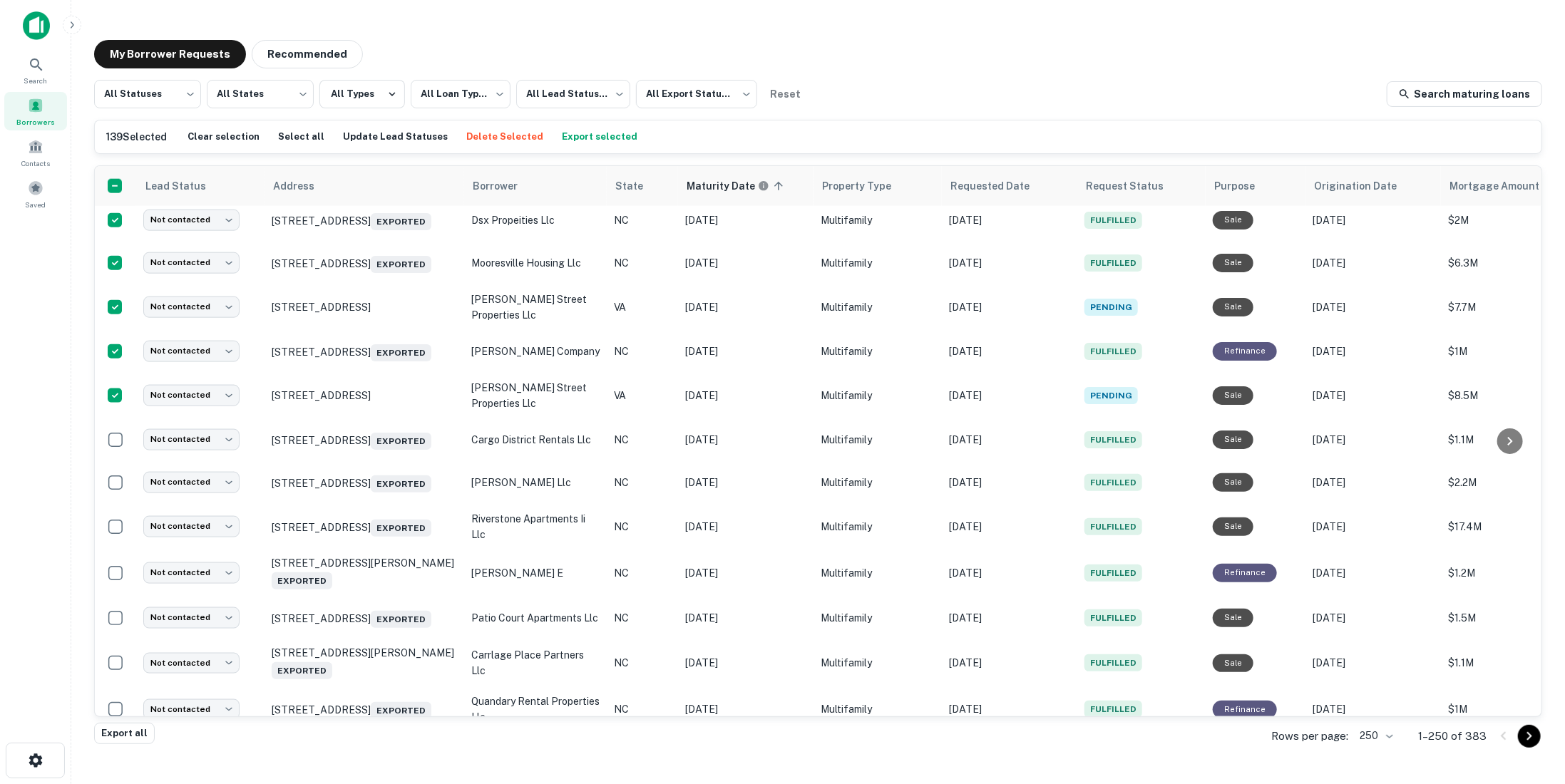
click at [569, 132] on button "Export selected" at bounding box center [599, 136] width 82 height 21
